Goal: Information Seeking & Learning: Learn about a topic

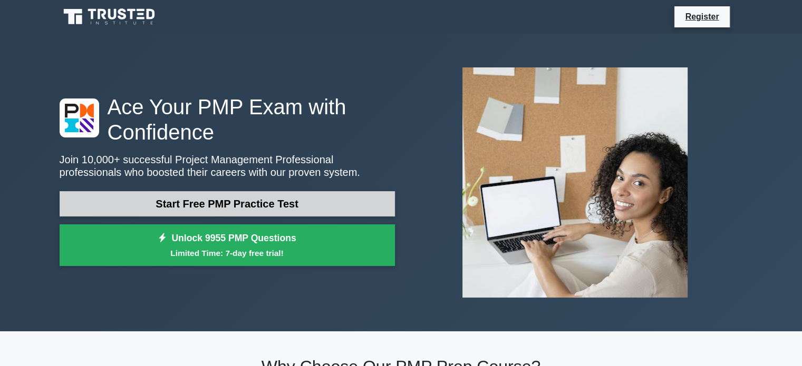
click at [232, 207] on link "Start Free PMP Practice Test" at bounding box center [227, 203] width 335 height 25
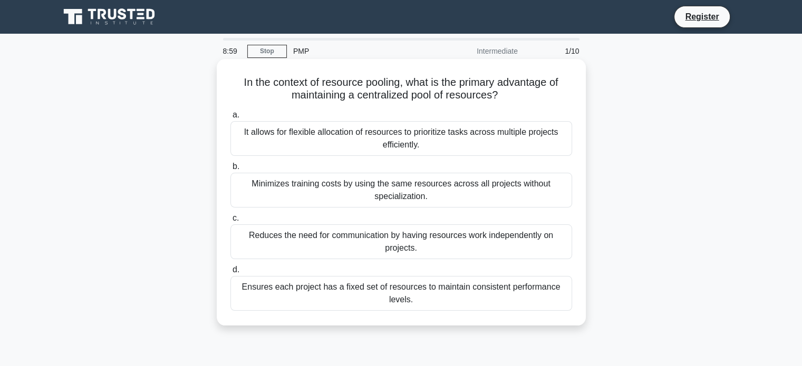
click at [310, 133] on div "It allows for flexible allocation of resources to prioritize tasks across multi…" at bounding box center [400, 138] width 341 height 35
click at [230, 119] on input "a. It allows for flexible allocation of resources to prioritize tasks across mu…" at bounding box center [230, 115] width 0 height 7
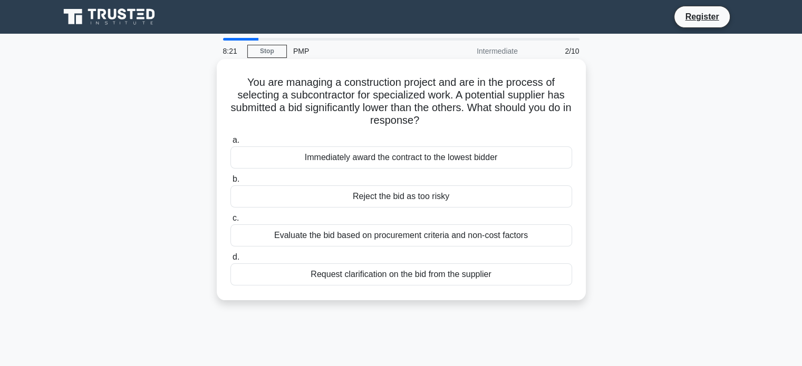
click at [401, 238] on div "Evaluate the bid based on procurement criteria and non-cost factors" at bounding box center [400, 235] width 341 height 22
click at [230, 222] on input "c. Evaluate the bid based on procurement criteria and non-cost factors" at bounding box center [230, 218] width 0 height 7
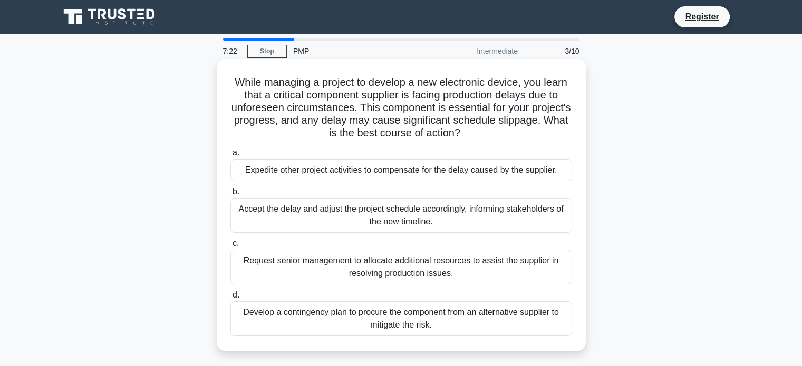
click at [402, 323] on div "Develop a contingency plan to procure the component from an alternative supplie…" at bounding box center [400, 318] width 341 height 35
click at [230, 299] on input "d. Develop a contingency plan to procure the component from an alternative supp…" at bounding box center [230, 295] width 0 height 7
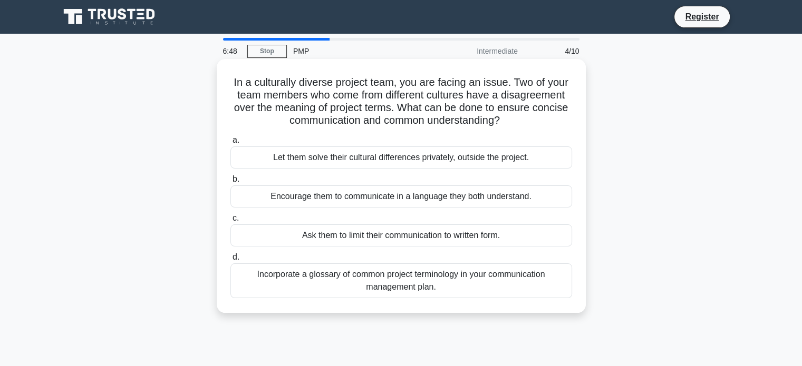
click at [393, 280] on div "Incorporate a glossary of common project terminology in your communication mana…" at bounding box center [400, 280] width 341 height 35
click at [230, 261] on input "d. Incorporate a glossary of common project terminology in your communication m…" at bounding box center [230, 257] width 0 height 7
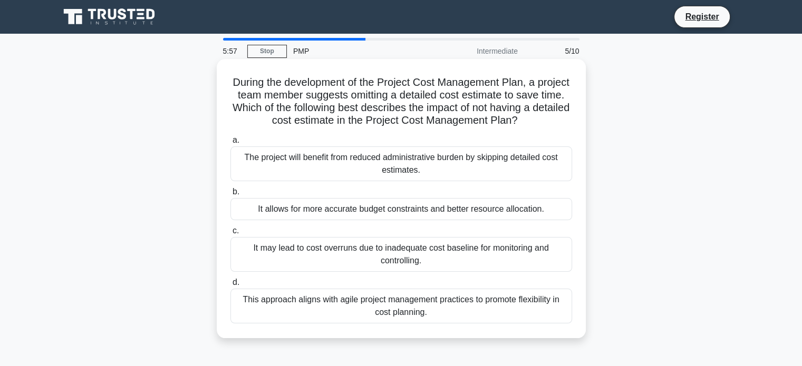
click at [385, 261] on div "It may lead to cost overruns due to inadequate cost baseline for monitoring and…" at bounding box center [400, 254] width 341 height 35
click at [230, 235] on input "c. It may lead to cost overruns due to inadequate cost baseline for monitoring …" at bounding box center [230, 231] width 0 height 7
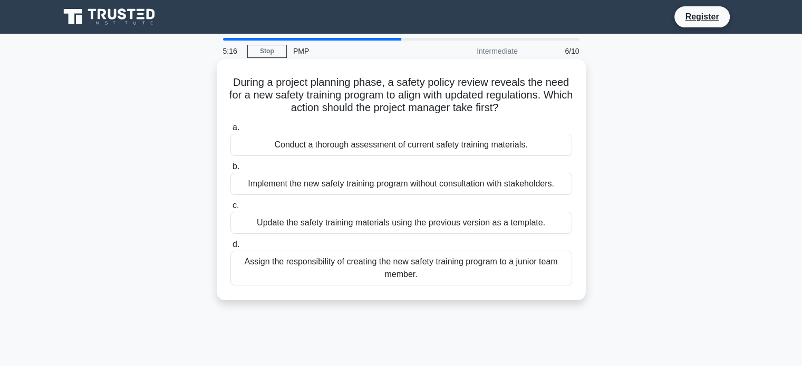
click at [382, 217] on div "Update the safety training materials using the previous version as a template." at bounding box center [400, 223] width 341 height 22
click at [230, 209] on input "c. Update the safety training materials using the previous version as a templat…" at bounding box center [230, 205] width 0 height 7
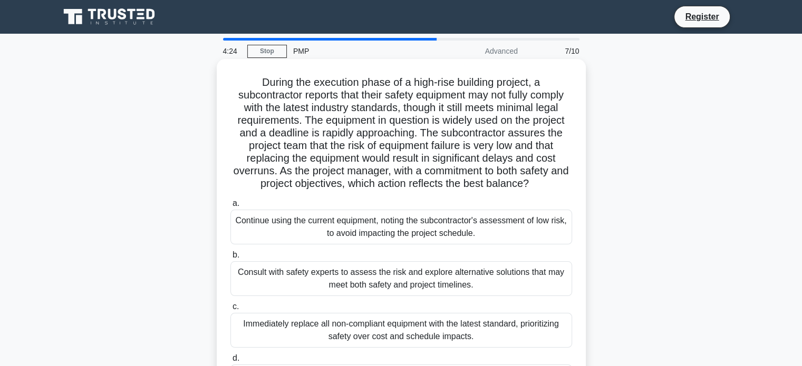
scroll to position [53, 0]
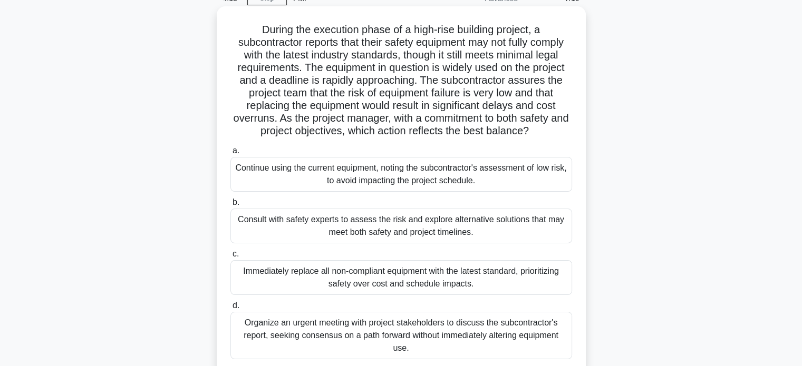
click at [388, 333] on div "Organize an urgent meeting with project stakeholders to discuss the subcontract…" at bounding box center [400, 335] width 341 height 47
click at [230, 309] on input "d. Organize an urgent meeting with project stakeholders to discuss the subcontr…" at bounding box center [230, 305] width 0 height 7
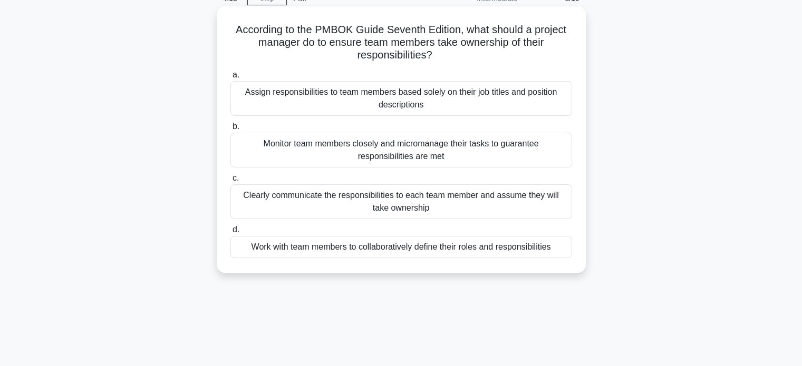
scroll to position [0, 0]
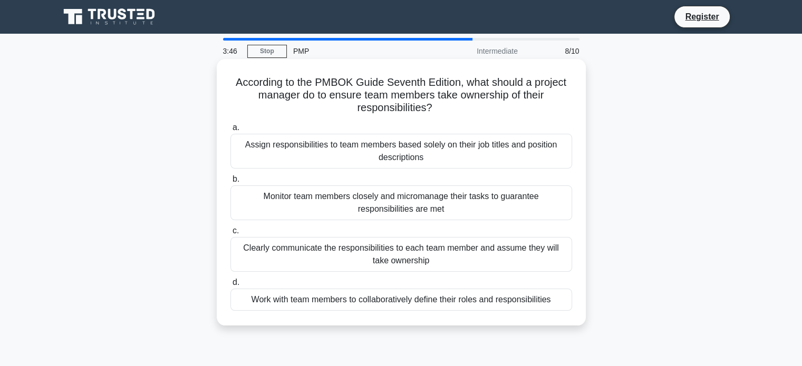
click at [366, 305] on div "Work with team members to collaboratively define their roles and responsibiliti…" at bounding box center [400, 300] width 341 height 22
click at [230, 286] on input "d. Work with team members to collaboratively define their roles and responsibil…" at bounding box center [230, 282] width 0 height 7
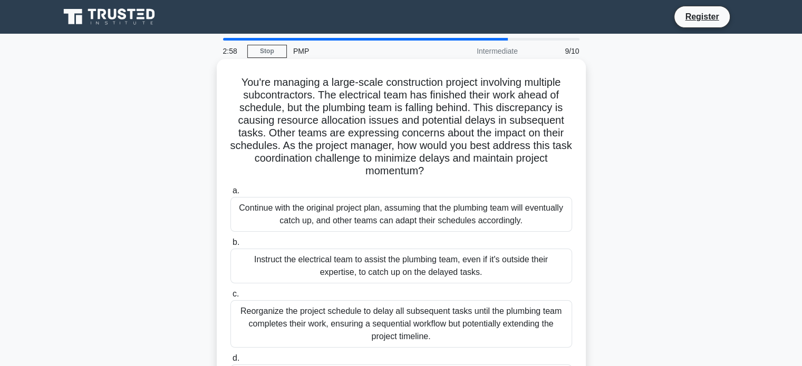
scroll to position [105, 0]
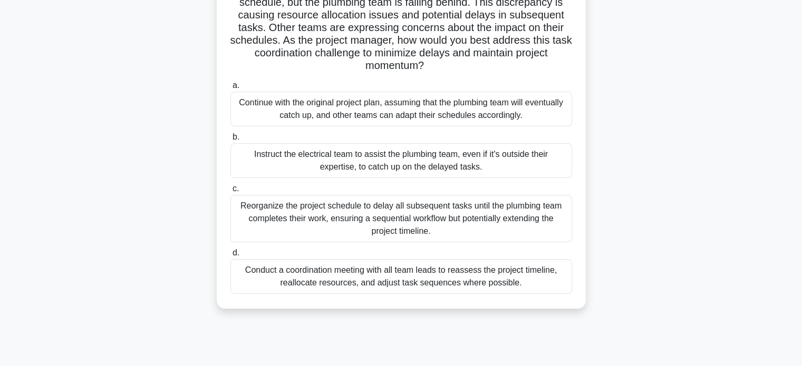
click at [429, 281] on div "Conduct a coordination meeting with all team leads to reassess the project time…" at bounding box center [400, 276] width 341 height 35
click at [230, 257] on input "d. Conduct a coordination meeting with all team leads to reassess the project t…" at bounding box center [230, 253] width 0 height 7
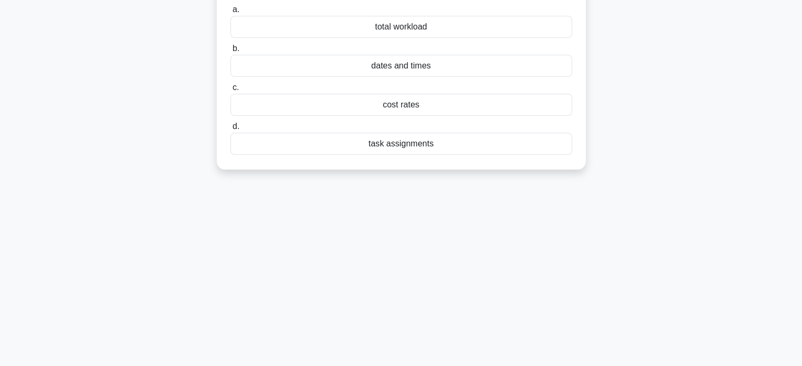
scroll to position [0, 0]
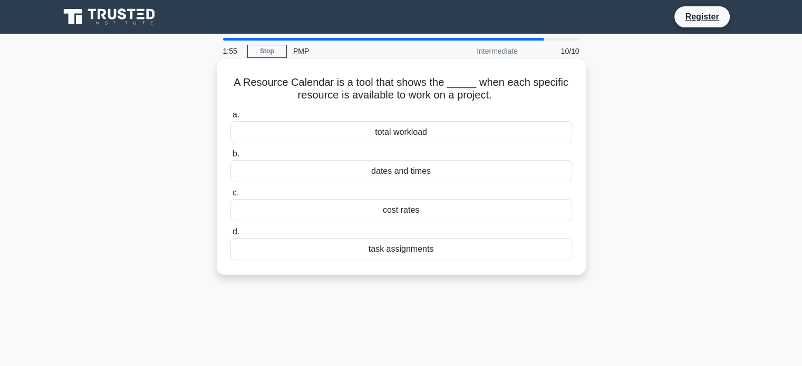
click at [388, 250] on div "task assignments" at bounding box center [400, 249] width 341 height 22
click at [230, 236] on input "d. task assignments" at bounding box center [230, 232] width 0 height 7
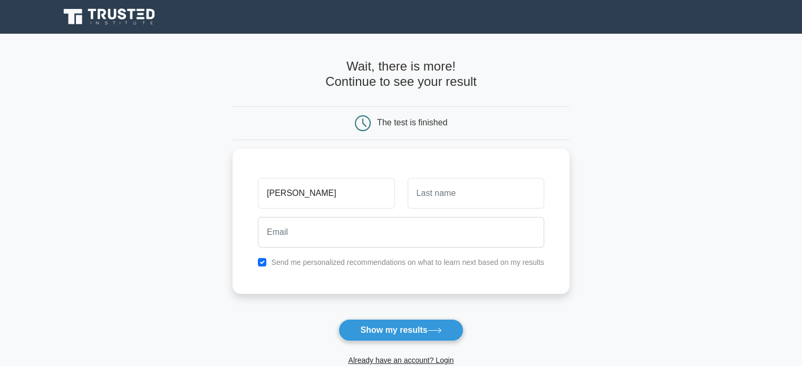
type input "Jay"
type input "K"
type input "S"
click at [301, 192] on input "Jay" at bounding box center [326, 190] width 136 height 31
type input "Jayakumar"
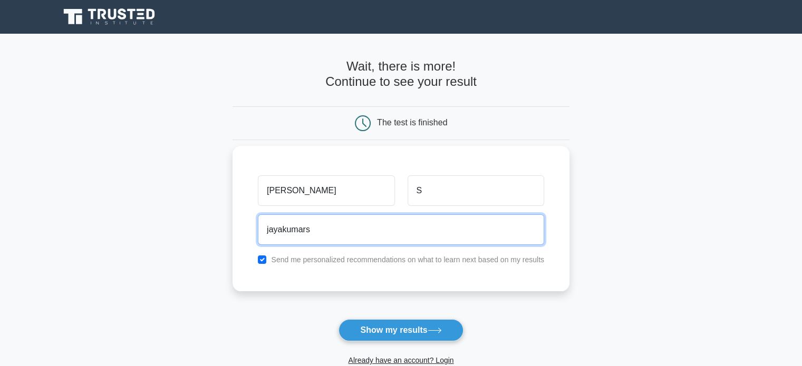
type input "jayakumars.in@gmail.com"
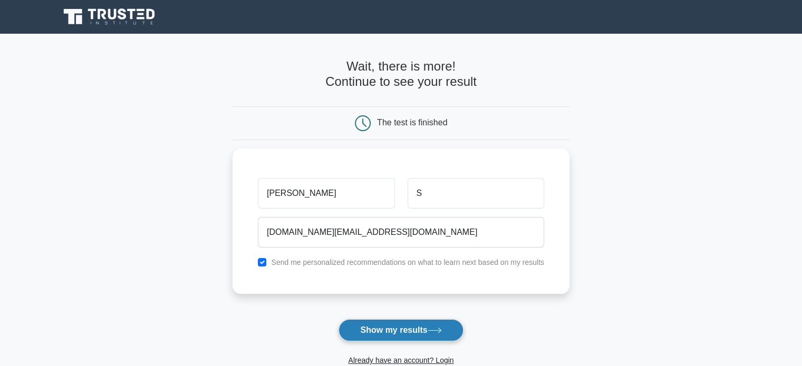
click at [382, 330] on button "Show my results" at bounding box center [400, 330] width 124 height 22
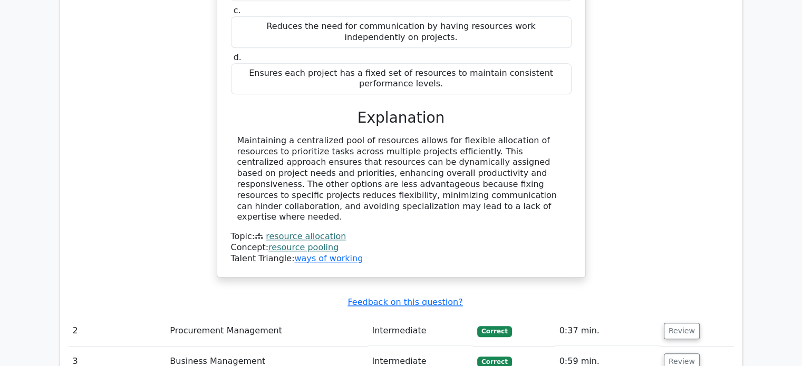
scroll to position [1265, 0]
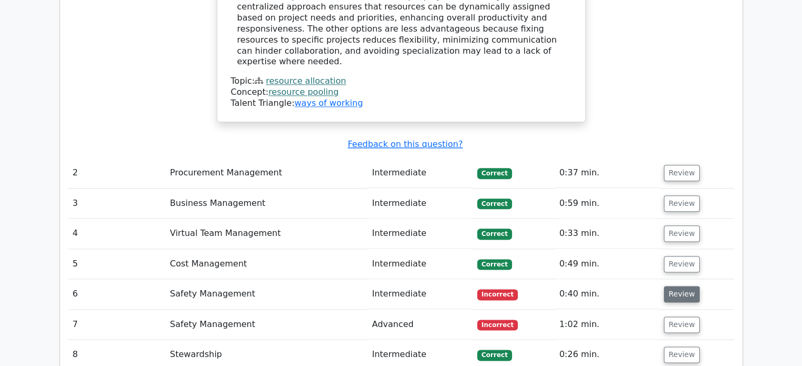
click at [684, 286] on button "Review" at bounding box center [681, 294] width 36 height 16
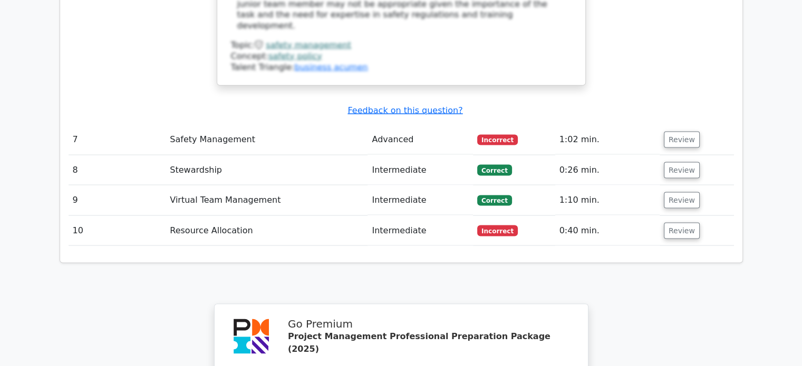
scroll to position [1950, 0]
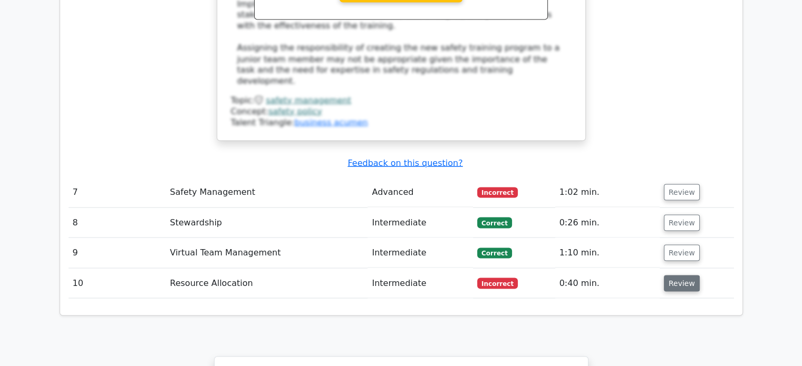
click at [678, 275] on button "Review" at bounding box center [681, 283] width 36 height 16
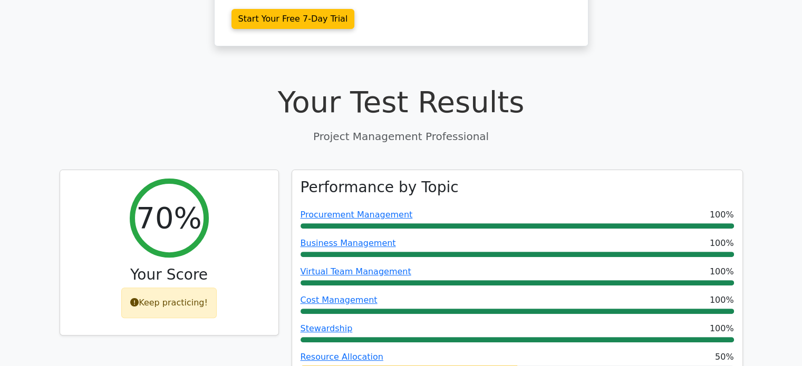
scroll to position [253, 0]
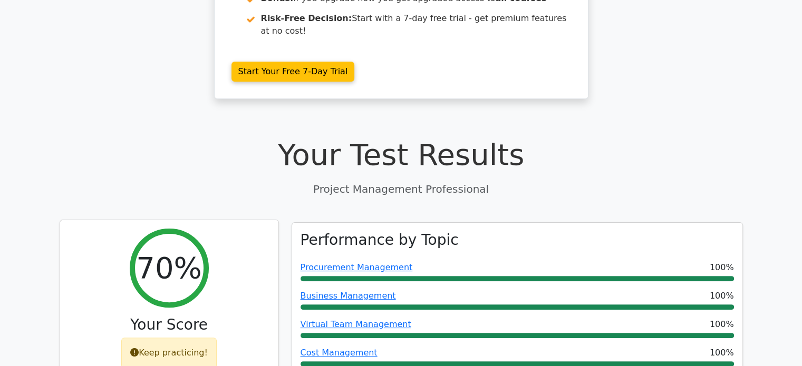
click at [171, 338] on div "Keep practicing!" at bounding box center [168, 353] width 95 height 31
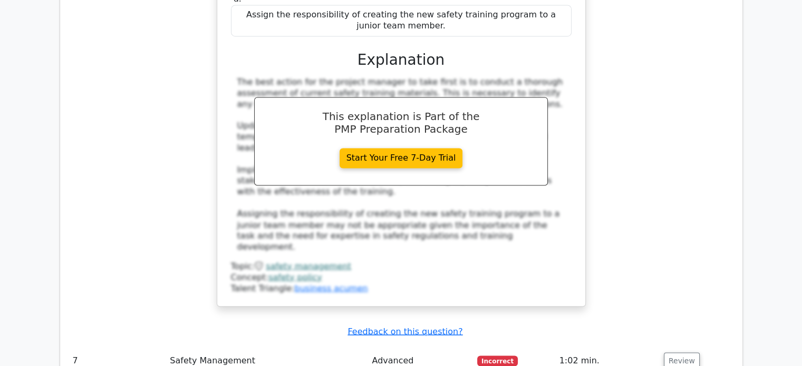
scroll to position [2097, 0]
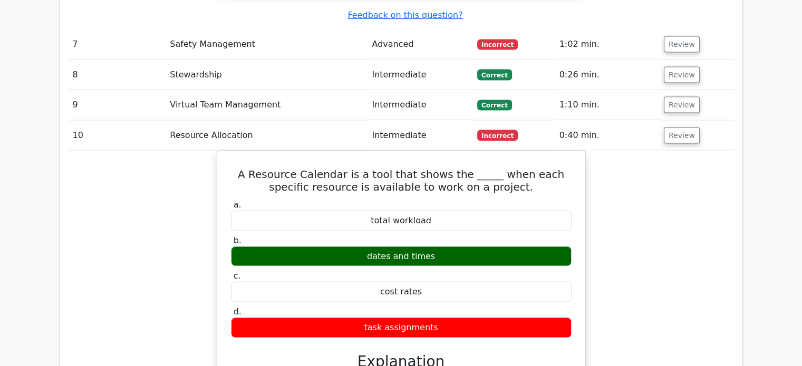
click at [158, 167] on div "A Resource Calendar is a tool that shows the _____ when each specific resource …" at bounding box center [401, 364] width 665 height 427
